Goal: Find specific page/section: Find specific page/section

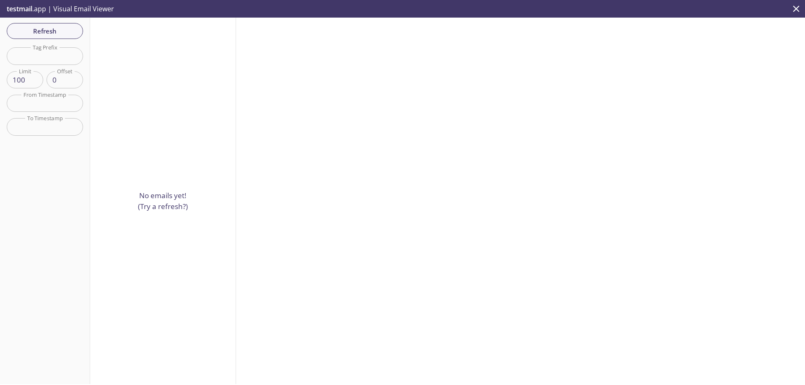
scroll to position [106, 0]
click at [61, 30] on span "Refresh" at bounding box center [44, 31] width 63 height 11
click at [164, 201] on p "No emails yet! (Try a refresh?)" at bounding box center [163, 200] width 50 height 21
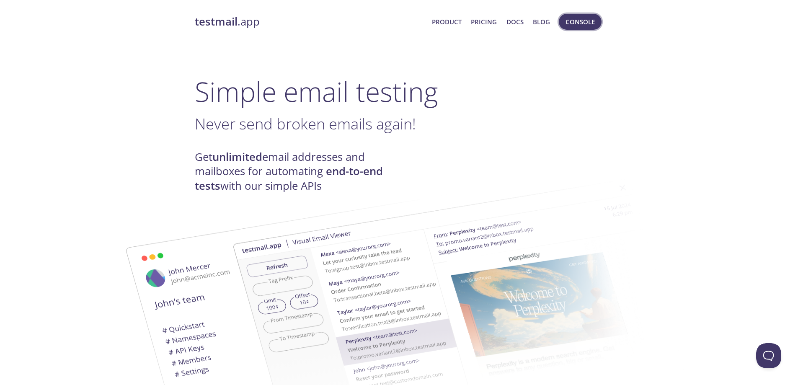
click at [588, 25] on span "Console" at bounding box center [580, 21] width 29 height 11
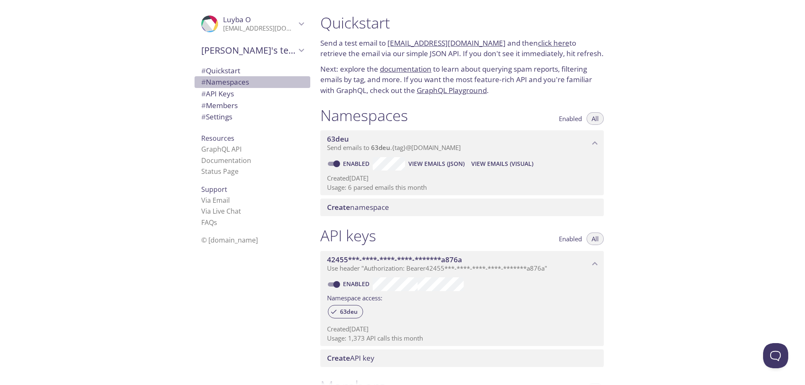
click at [235, 80] on span "# Namespaces" at bounding box center [225, 82] width 48 height 10
click at [511, 163] on span "View Emails (Visual)" at bounding box center [502, 164] width 62 height 10
